Goal: Transaction & Acquisition: Purchase product/service

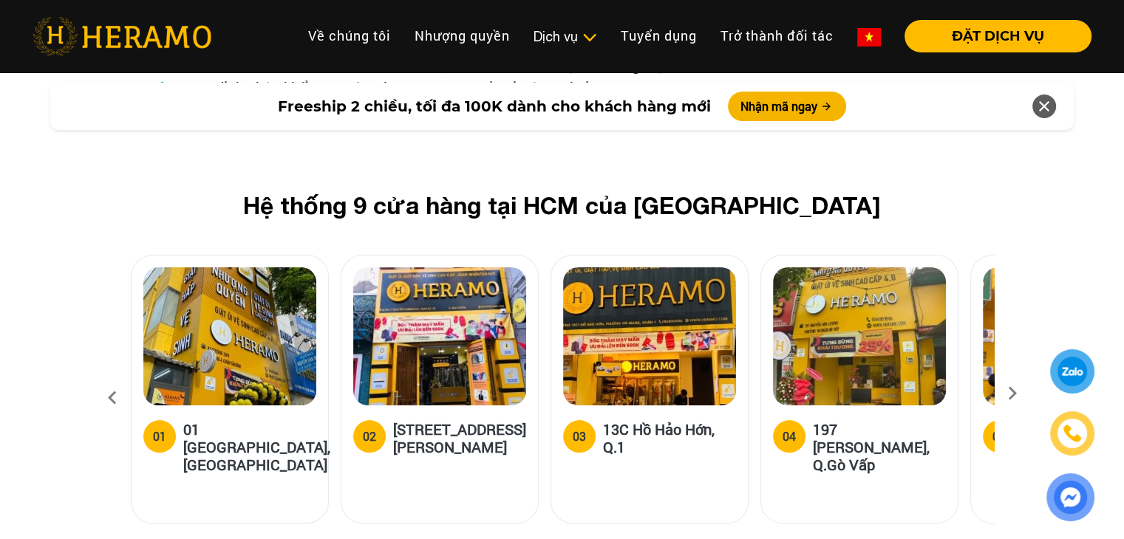
scroll to position [5836, 0]
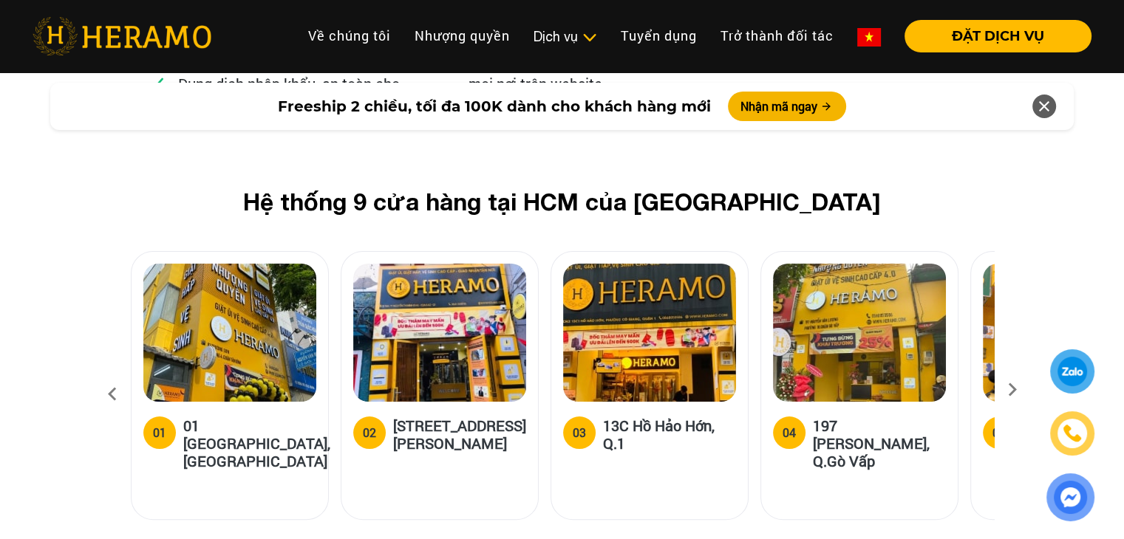
click at [1012, 390] on icon at bounding box center [1012, 395] width 27 height 10
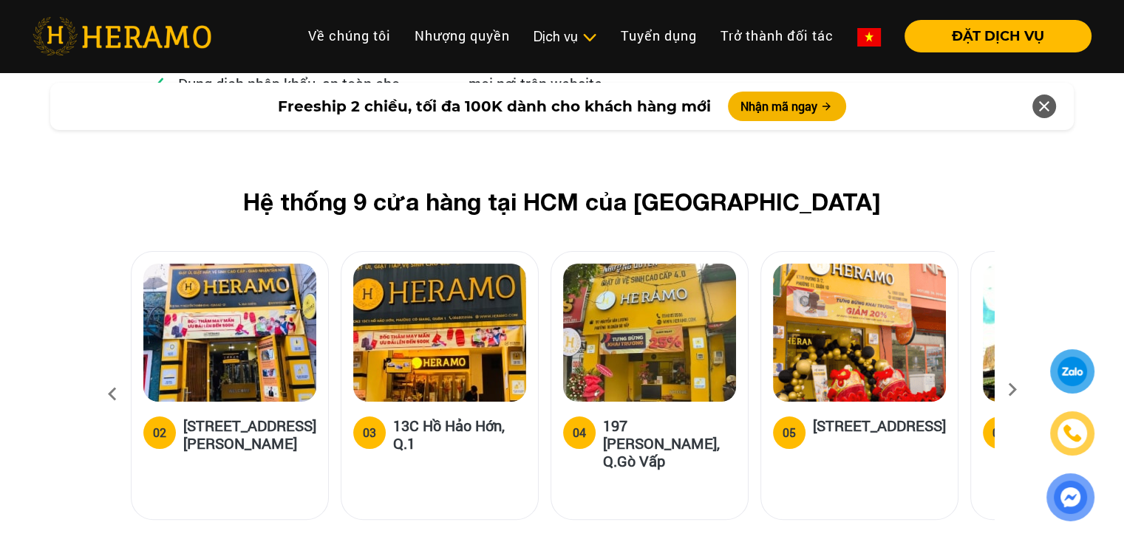
click at [1012, 390] on icon at bounding box center [1012, 395] width 27 height 10
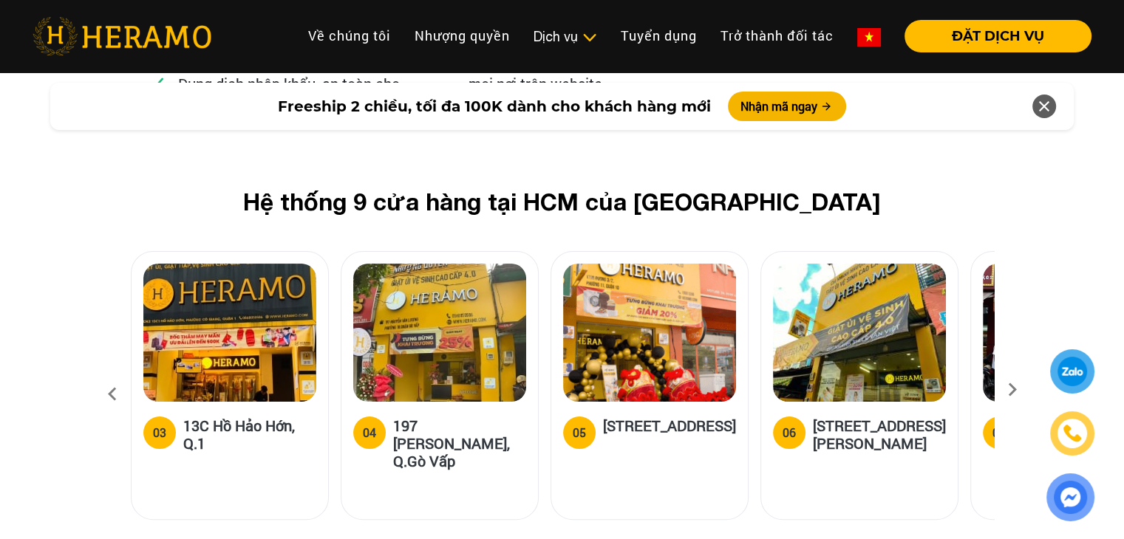
click at [1012, 390] on icon at bounding box center [1012, 395] width 27 height 10
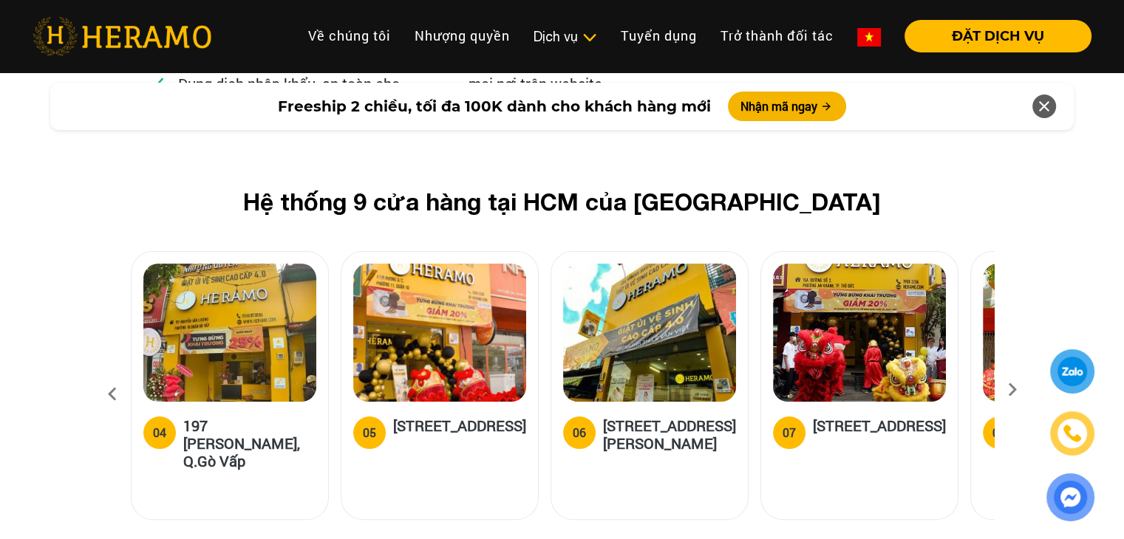
click at [1012, 390] on icon at bounding box center [1012, 395] width 27 height 10
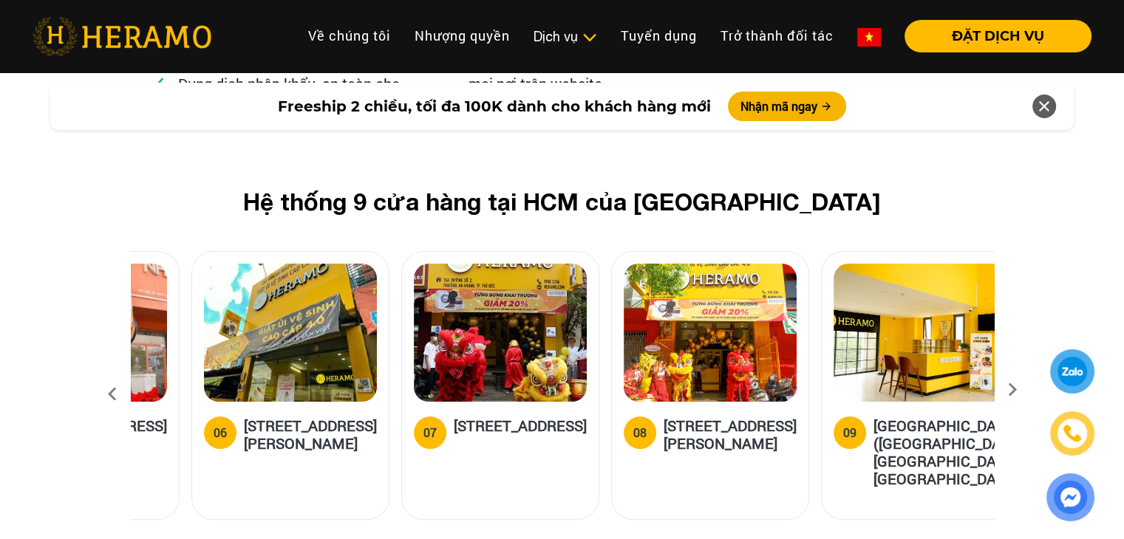
drag, startPoint x: 602, startPoint y: 304, endPoint x: 452, endPoint y: 355, distance: 158.0
click at [452, 417] on div "07 15A Đường Số 2, Phường An Khánh, TP.Thủ Đức" at bounding box center [500, 436] width 173 height 38
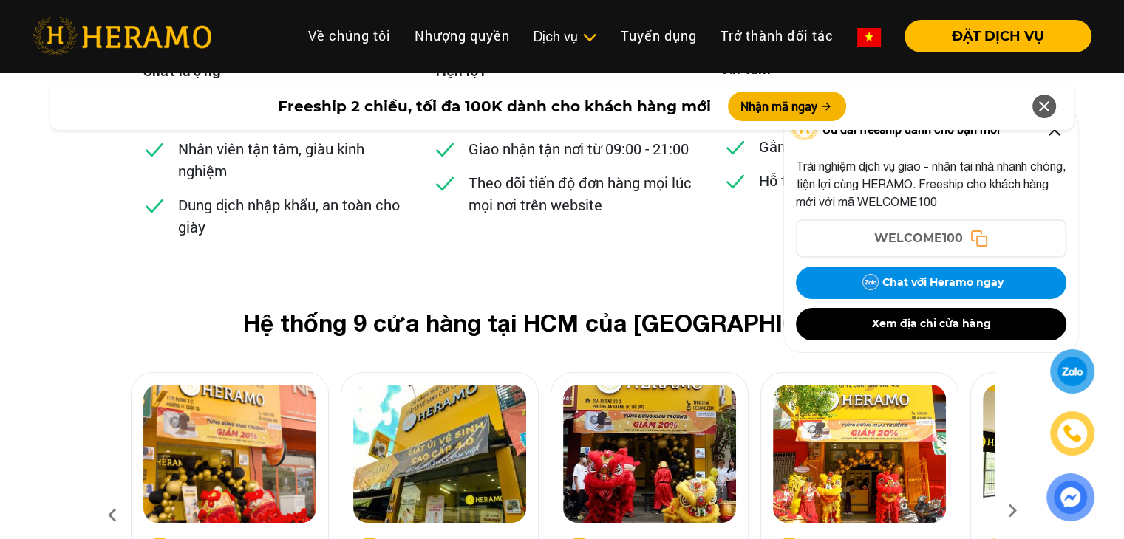
scroll to position [5688, 0]
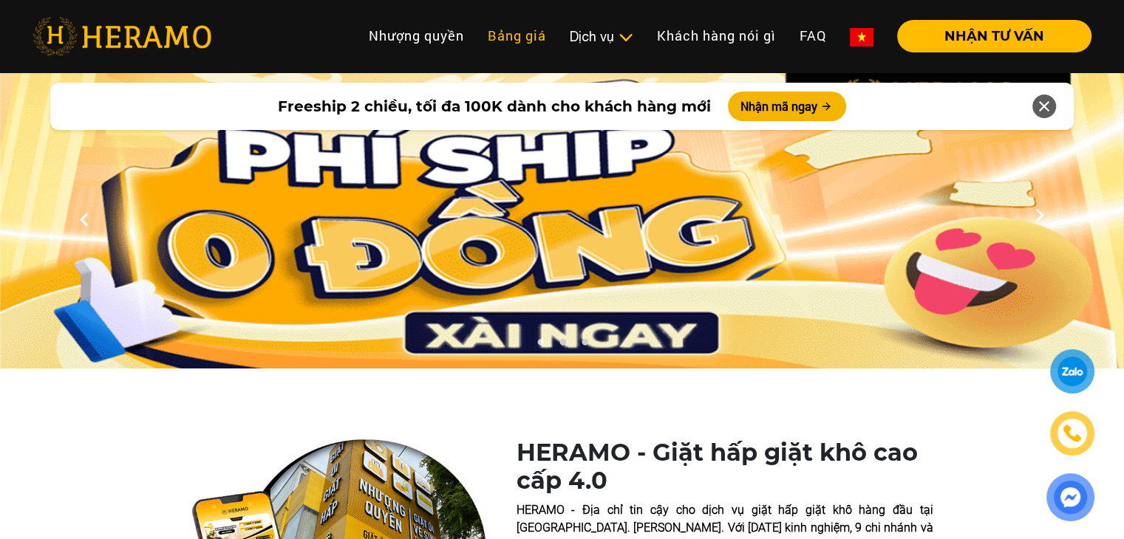
click at [522, 34] on link "Bảng giá" at bounding box center [517, 36] width 82 height 32
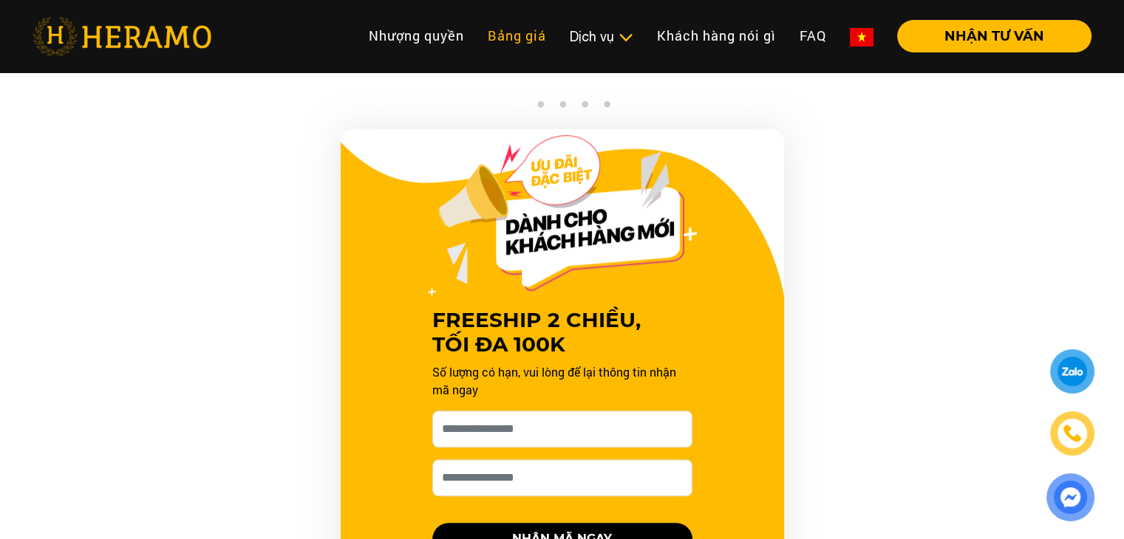
scroll to position [1171, 0]
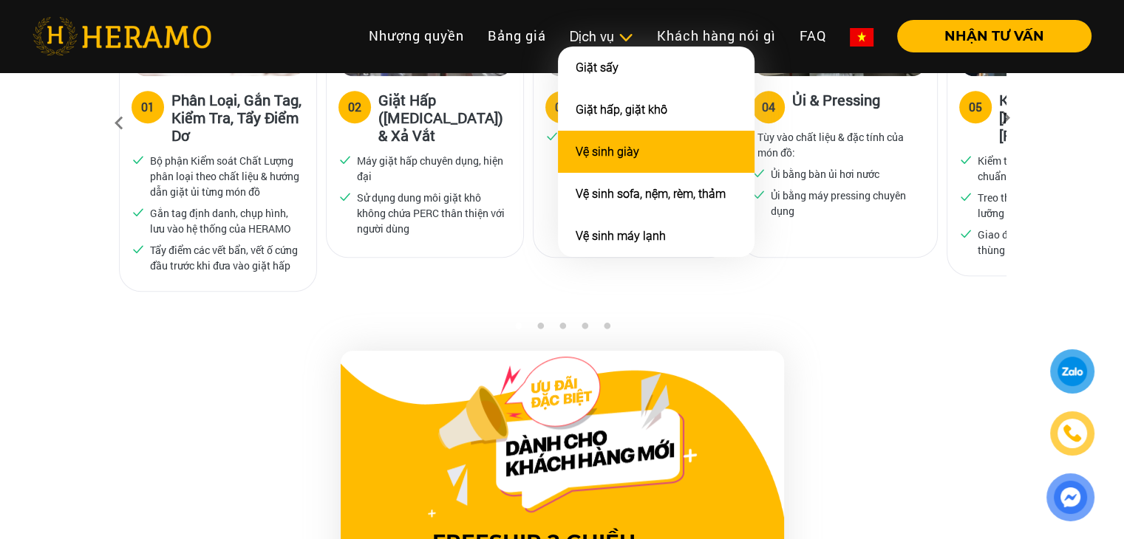
click at [610, 139] on li "Vệ sinh giày" at bounding box center [656, 152] width 197 height 42
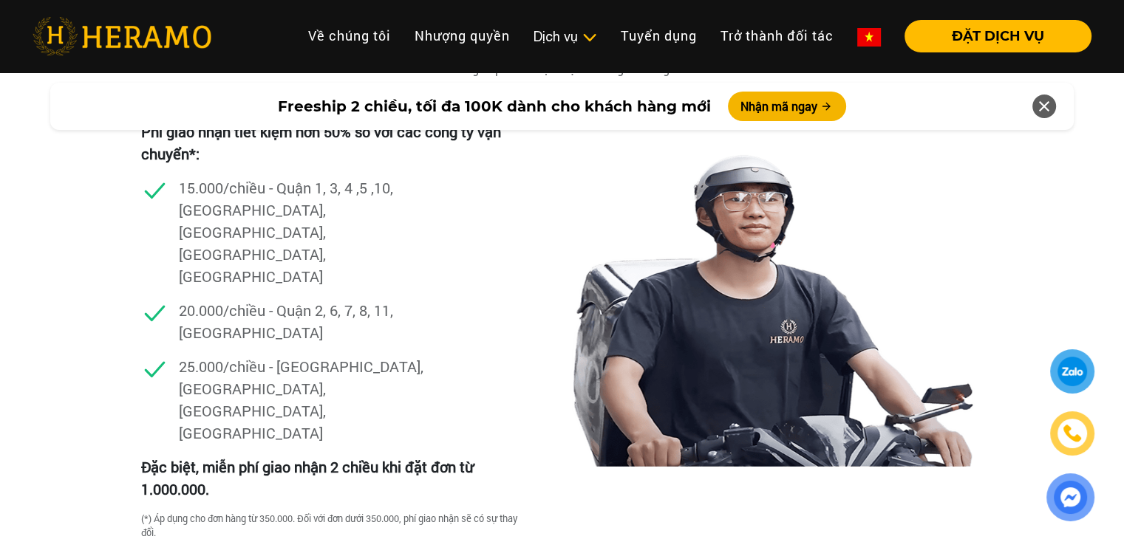
scroll to position [3989, 0]
